Goal: Navigation & Orientation: Go to known website

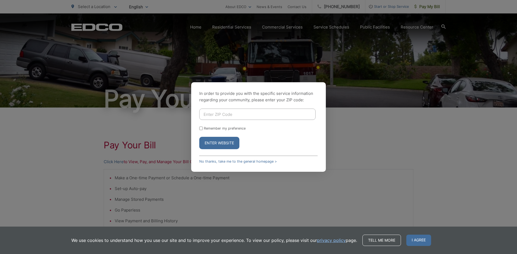
click at [201, 128] on input "Remember my preference" at bounding box center [200, 128] width 3 height 3
checkbox input "true"
click at [216, 161] on link "No thanks, take me to the general homepage >" at bounding box center [238, 162] width 78 height 4
